Goal: Information Seeking & Learning: Learn about a topic

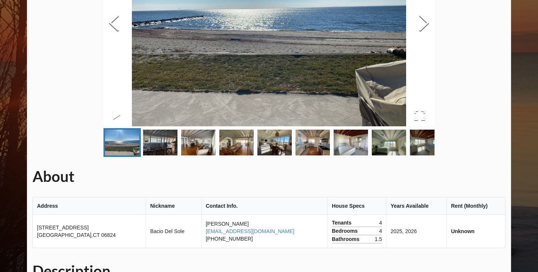
scroll to position [112, 0]
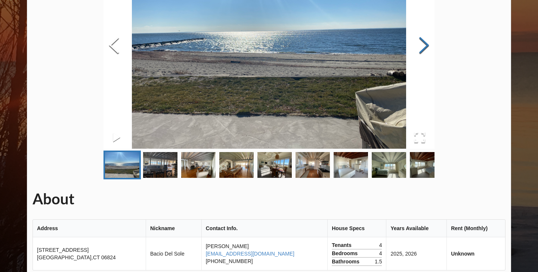
click at [424, 44] on button "Next Slide" at bounding box center [424, 46] width 21 height 68
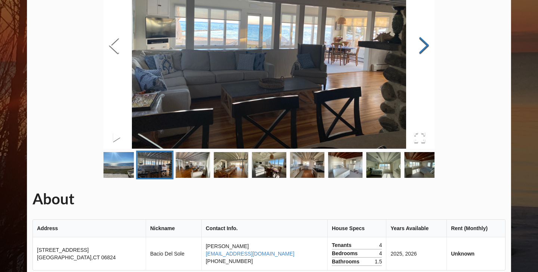
click at [424, 44] on button "Next Slide" at bounding box center [424, 46] width 21 height 68
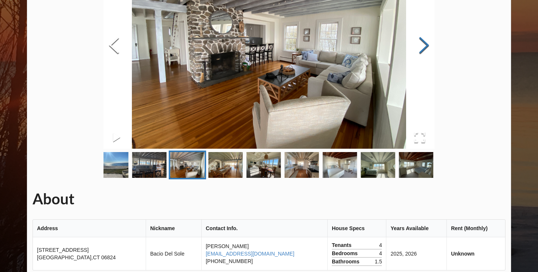
click at [424, 44] on button "Next Slide" at bounding box center [424, 46] width 21 height 68
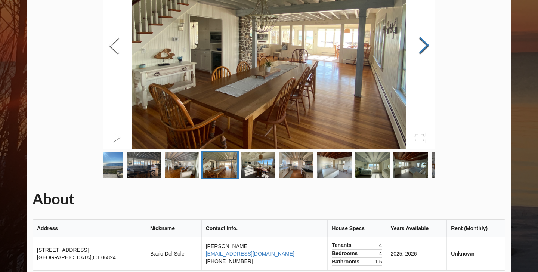
click at [424, 44] on button "Next Slide" at bounding box center [424, 46] width 21 height 68
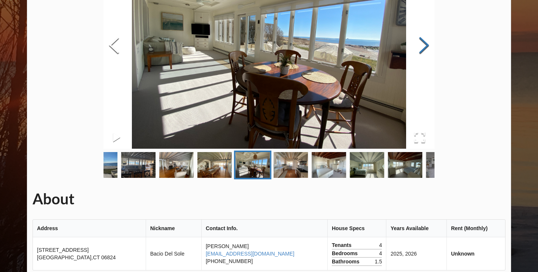
click at [424, 44] on button "Next Slide" at bounding box center [424, 46] width 21 height 68
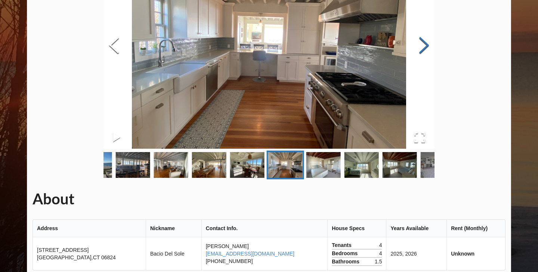
click at [424, 44] on button "Next Slide" at bounding box center [424, 46] width 21 height 68
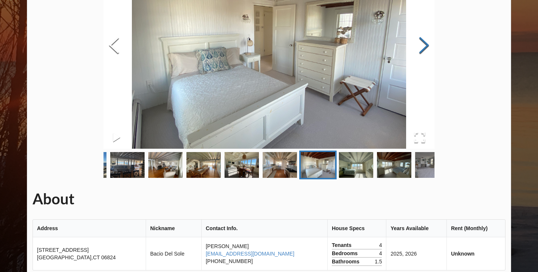
click at [424, 44] on button "Next Slide" at bounding box center [424, 46] width 21 height 68
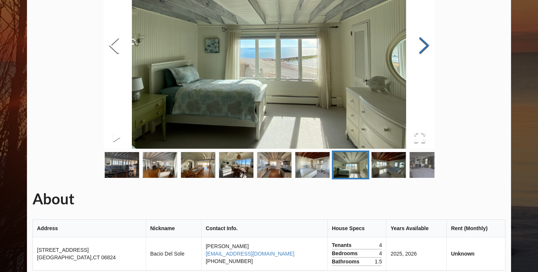
click at [424, 44] on button "Next Slide" at bounding box center [424, 46] width 21 height 68
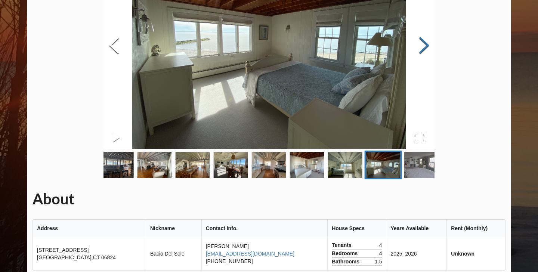
click at [424, 44] on button "Next Slide" at bounding box center [424, 46] width 21 height 68
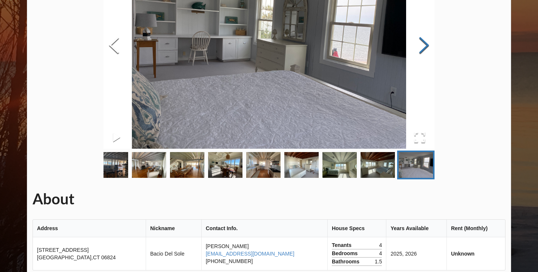
click at [424, 44] on button "Next Slide" at bounding box center [424, 46] width 21 height 68
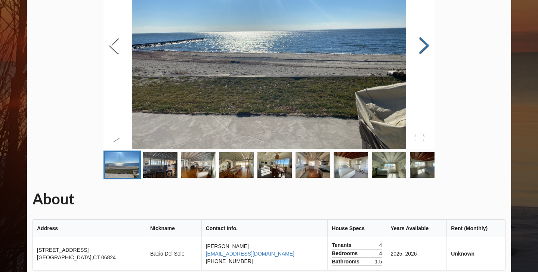
click at [424, 44] on button "Next Slide" at bounding box center [424, 46] width 21 height 68
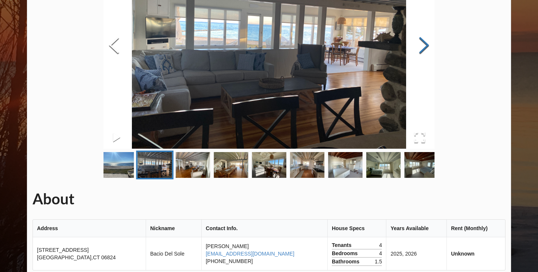
click at [424, 44] on button "Next Slide" at bounding box center [424, 46] width 21 height 68
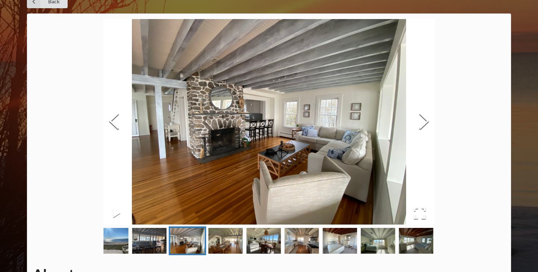
scroll to position [0, 0]
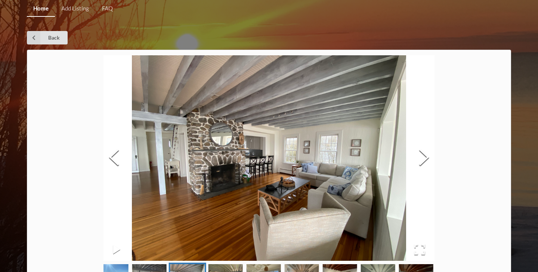
click at [47, 11] on link "Home" at bounding box center [41, 9] width 28 height 16
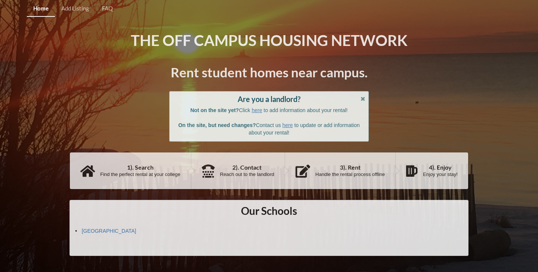
click at [92, 235] on div "Our Schools [GEOGRAPHIC_DATA]" at bounding box center [269, 228] width 399 height 56
click at [92, 234] on div "Our Schools [GEOGRAPHIC_DATA]" at bounding box center [269, 228] width 399 height 56
click at [90, 231] on link "[GEOGRAPHIC_DATA]" at bounding box center [109, 231] width 55 height 6
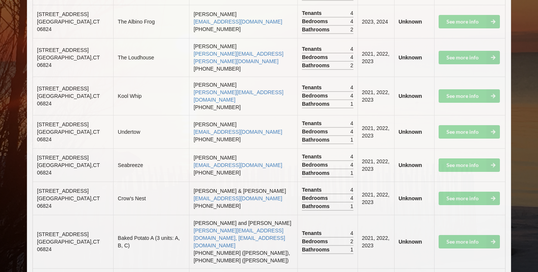
scroll to position [2638, 0]
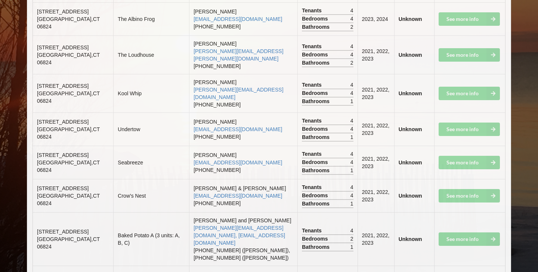
click at [46, 272] on span "[STREET_ADDRESS]" at bounding box center [63, 275] width 52 height 6
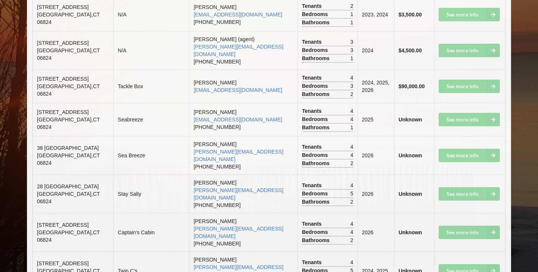
scroll to position [1142, 0]
